Goal: Find specific page/section: Find specific page/section

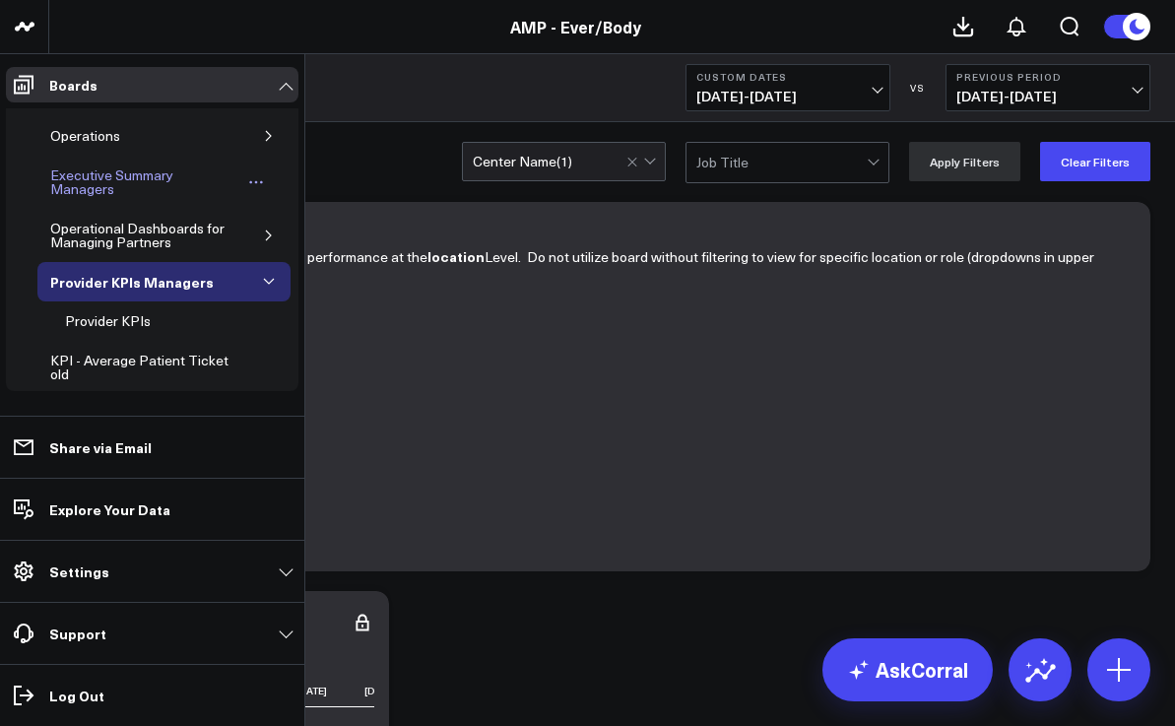
click at [79, 178] on div "Executive Summary Managers" at bounding box center [143, 181] width 197 height 37
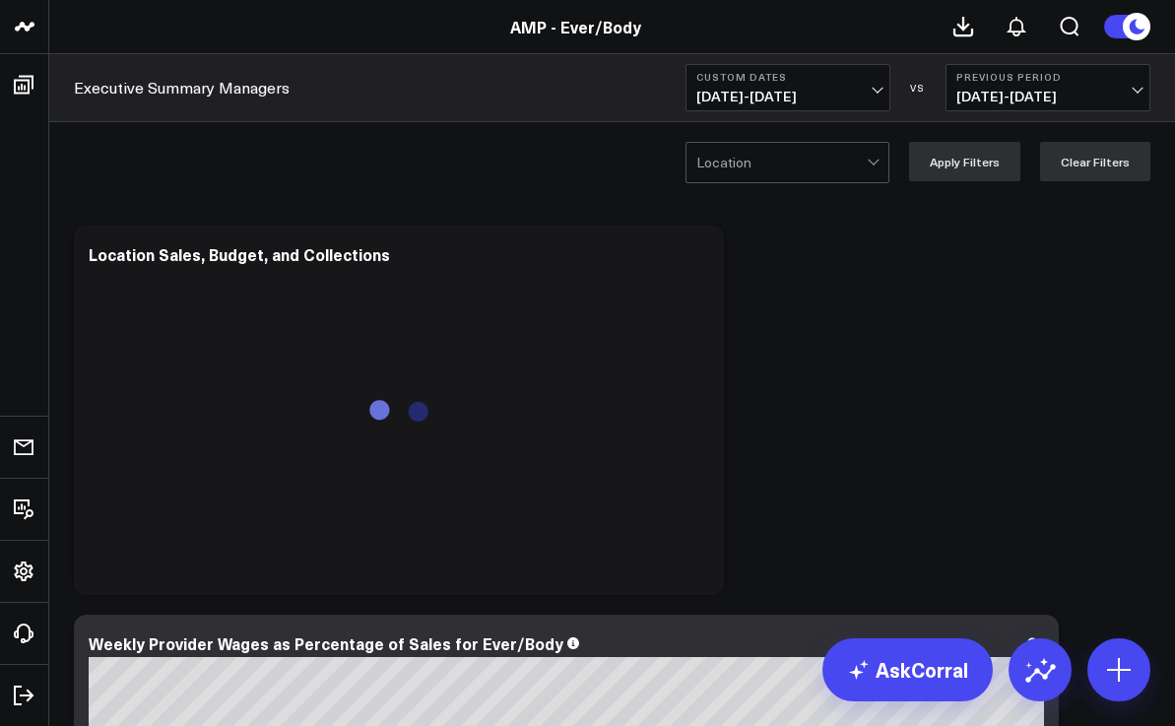
click at [875, 78] on b "Custom Dates" at bounding box center [787, 77] width 183 height 12
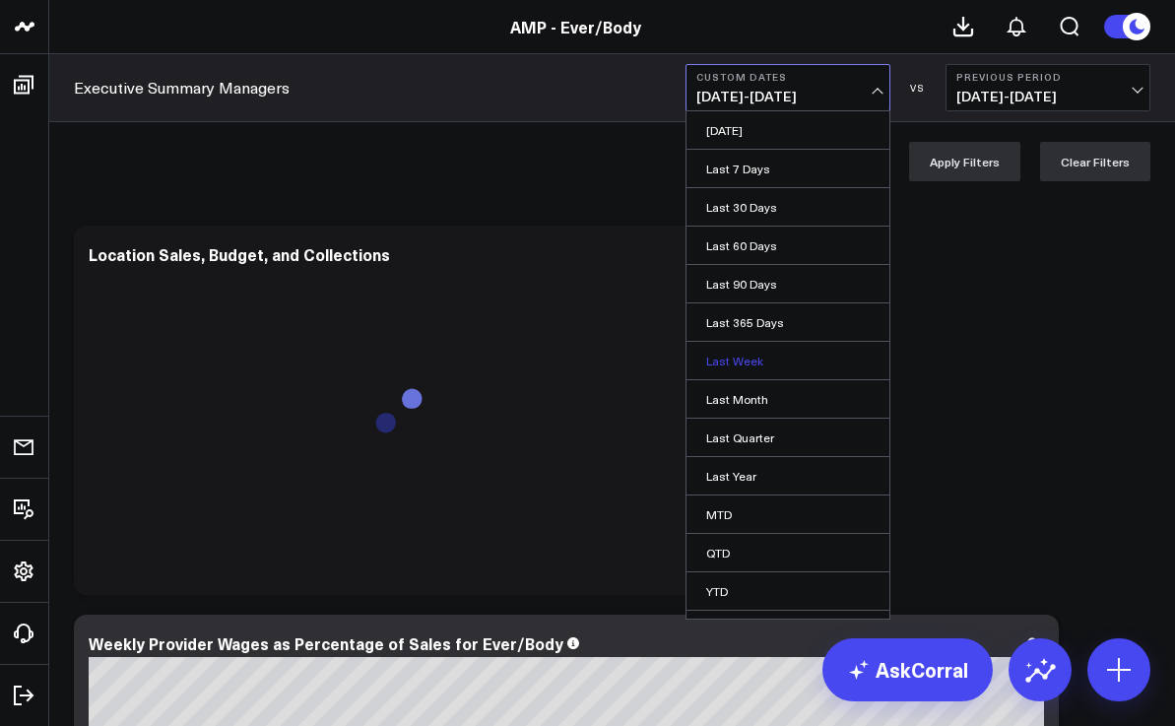
scroll to position [30, 0]
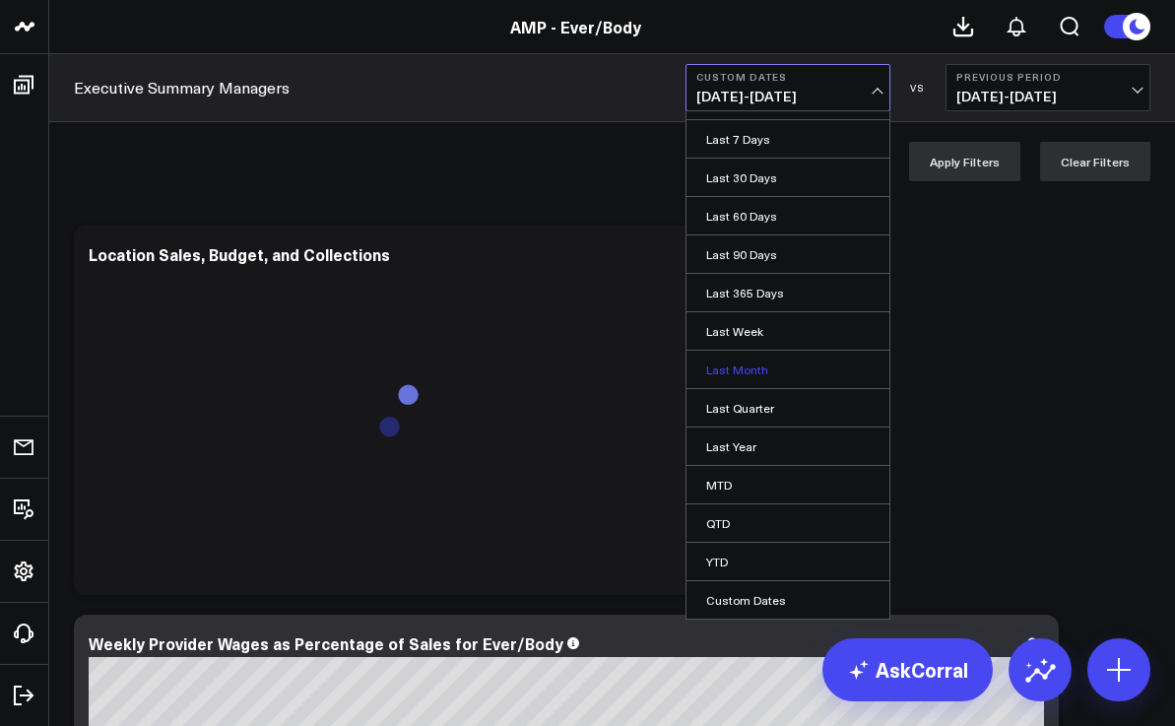
click at [768, 377] on link "Last Month" at bounding box center [787, 369] width 203 height 37
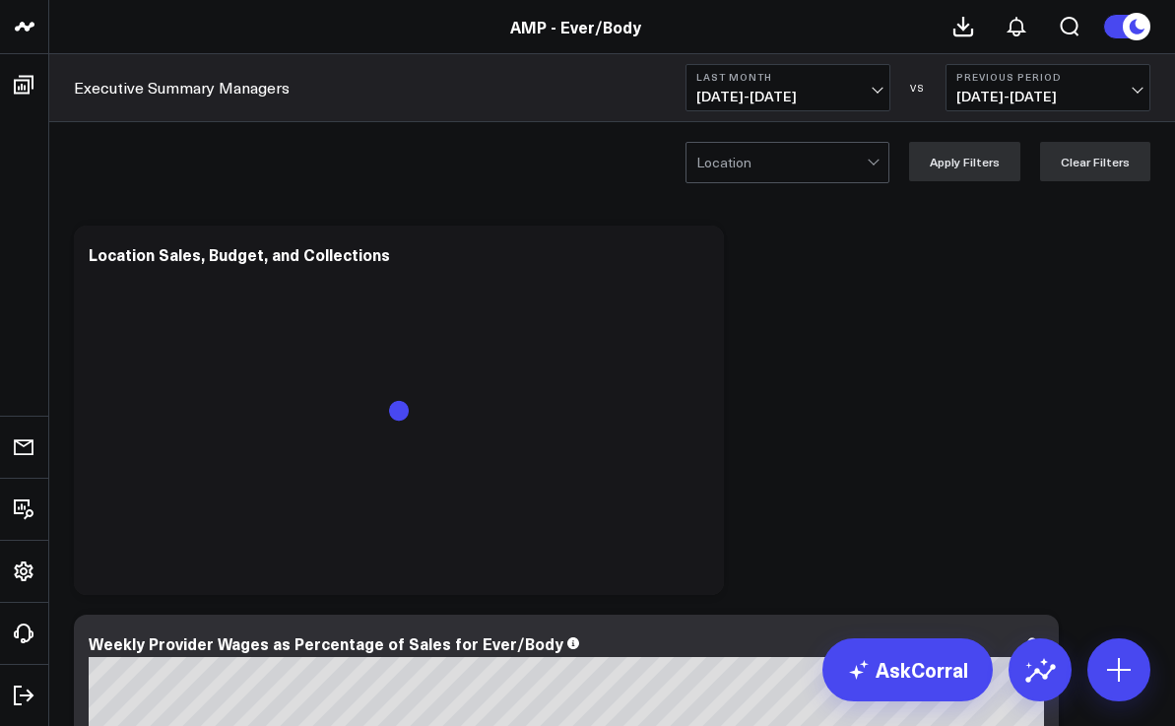
click at [868, 169] on span at bounding box center [867, 162] width 1 height 39
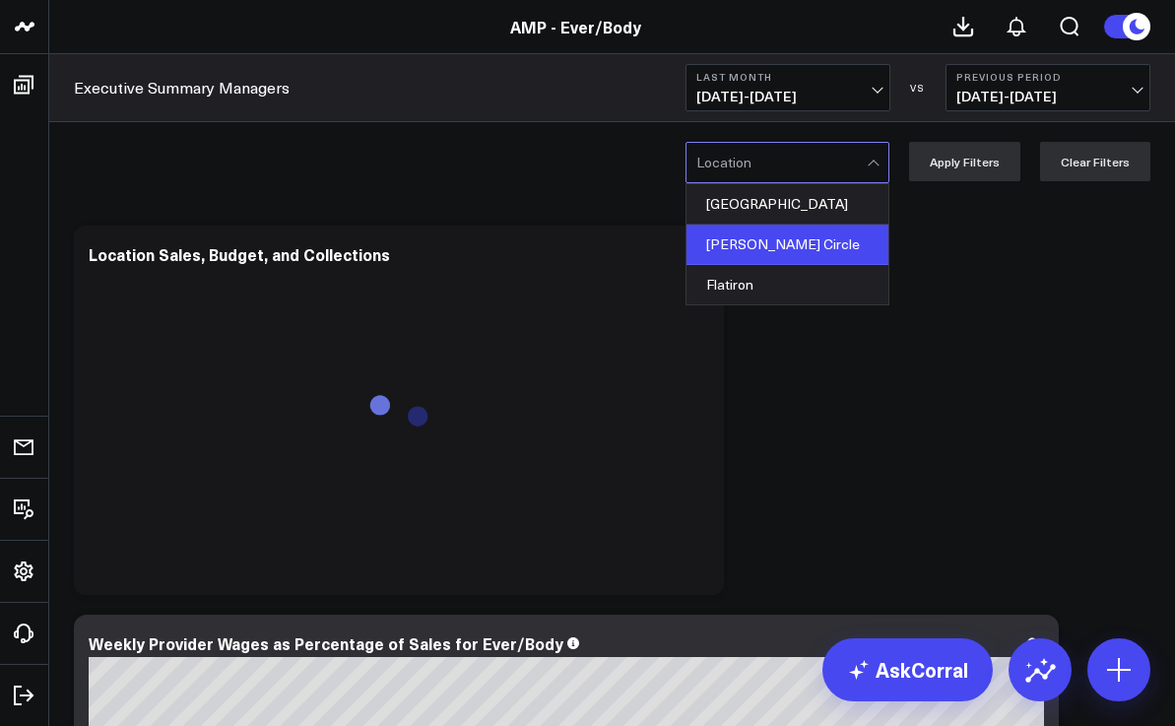
click at [827, 245] on div "[PERSON_NAME] Circle" at bounding box center [787, 245] width 202 height 40
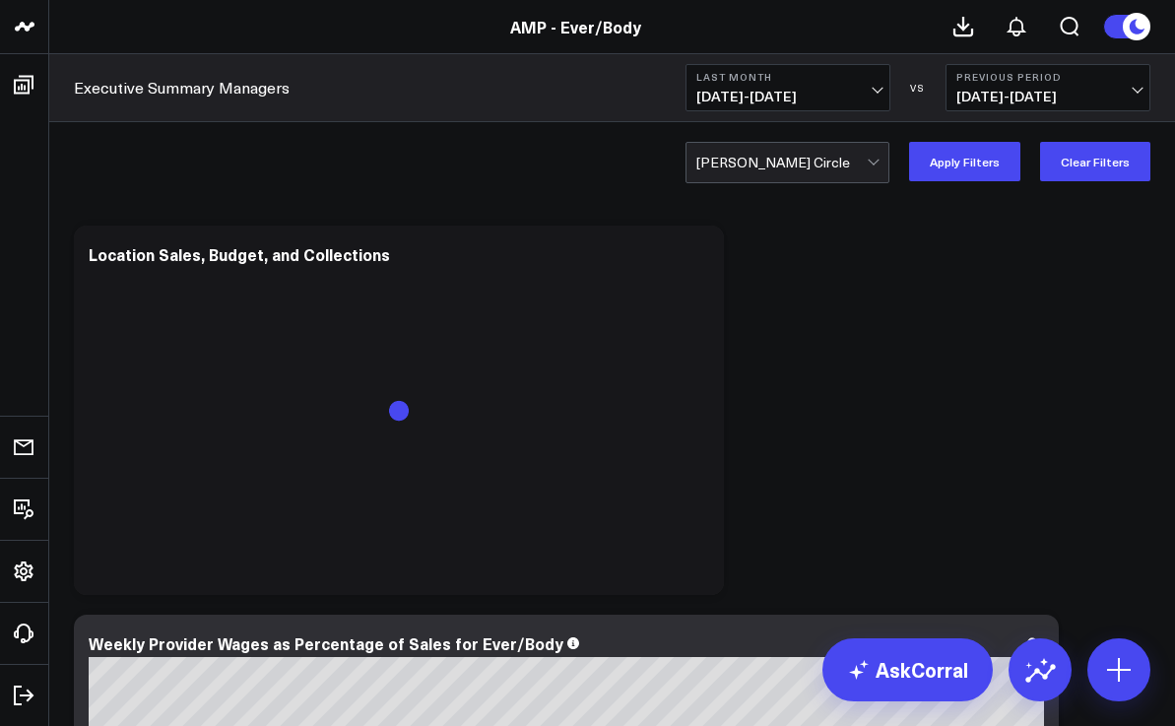
click at [873, 96] on span "[DATE] - [DATE]" at bounding box center [787, 97] width 183 height 16
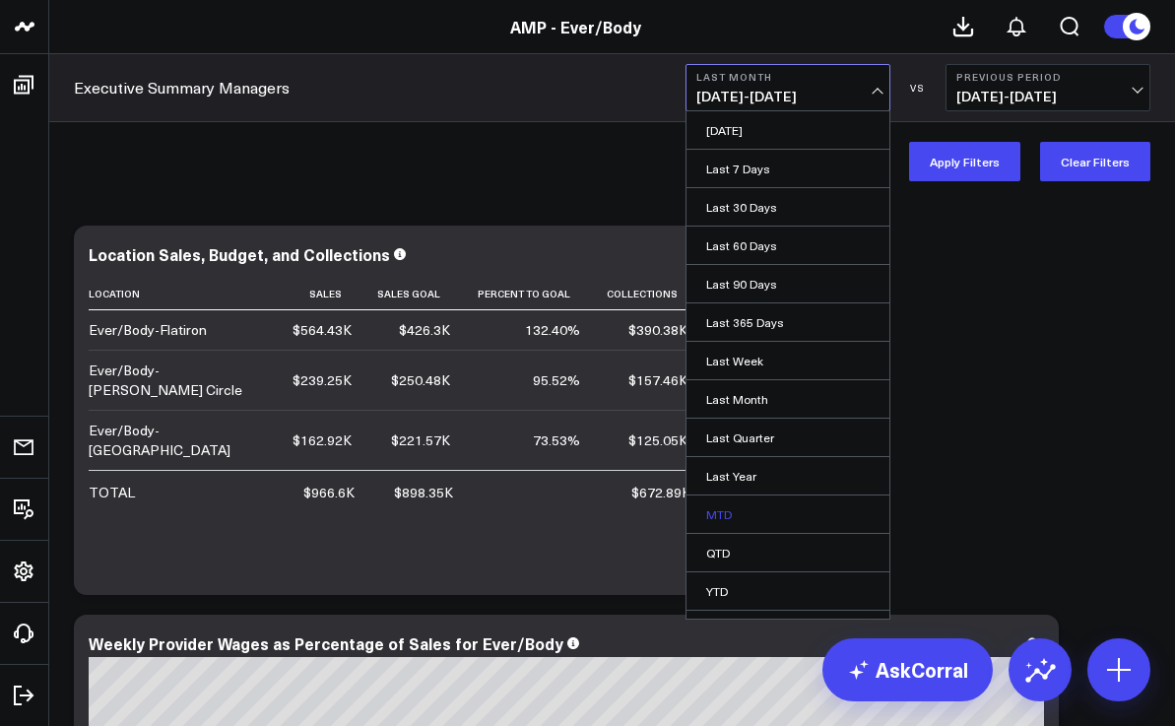
click at [774, 506] on link "MTD" at bounding box center [787, 513] width 203 height 37
